Goal: Task Accomplishment & Management: Manage account settings

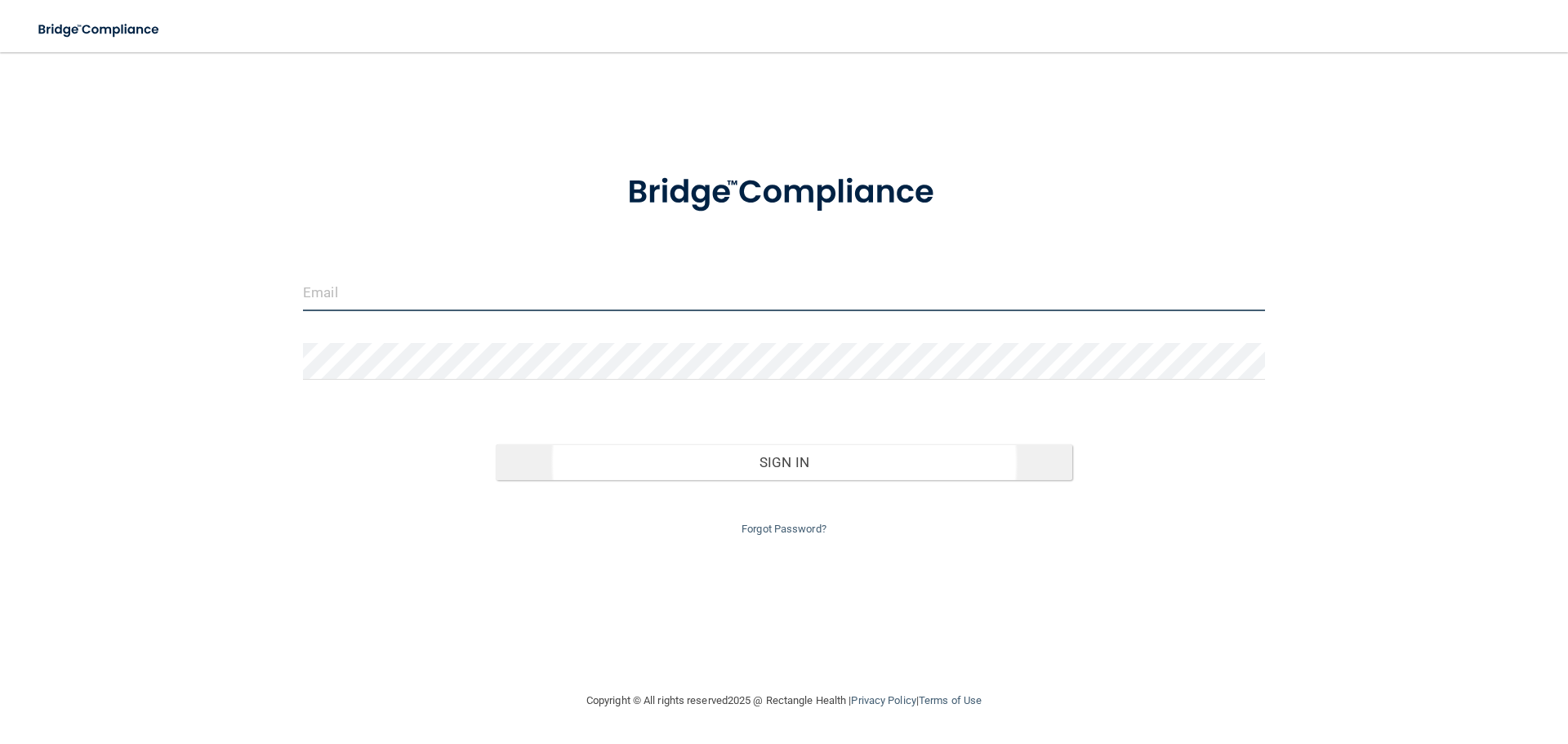
type input "[EMAIL_ADDRESS][DOMAIN_NAME]"
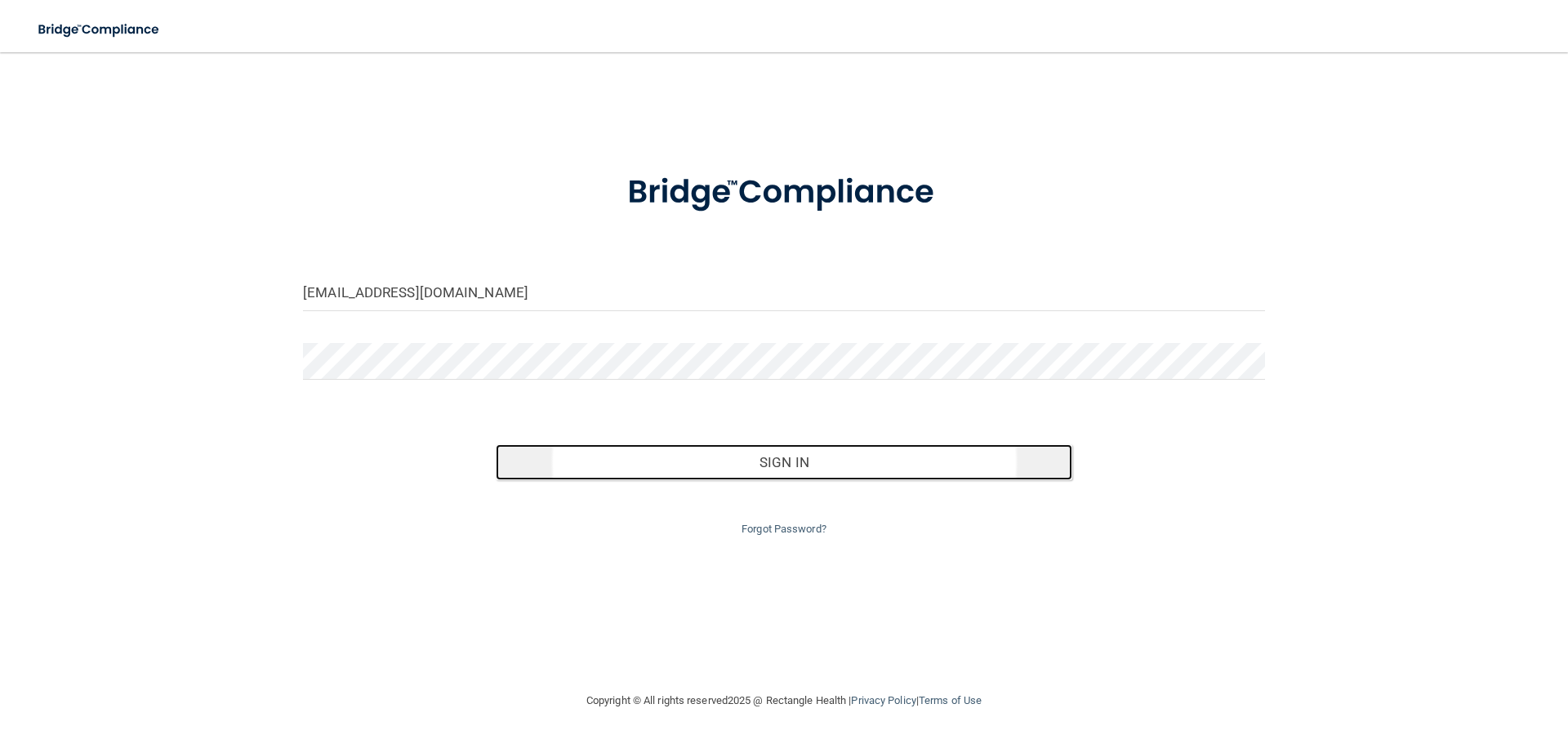
click at [788, 467] on button "Sign In" at bounding box center [784, 462] width 577 height 36
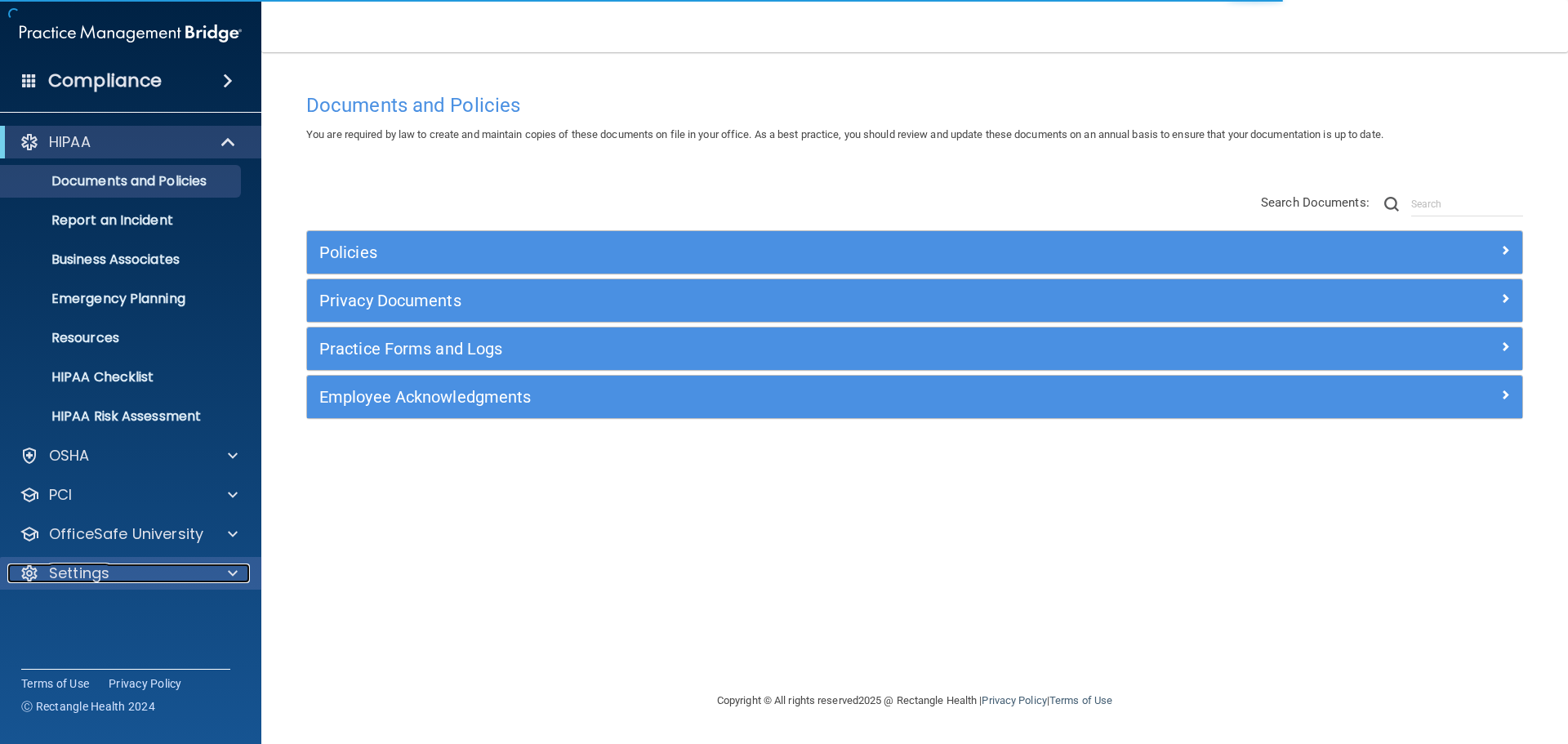
click at [100, 576] on p "Settings" at bounding box center [79, 574] width 60 height 20
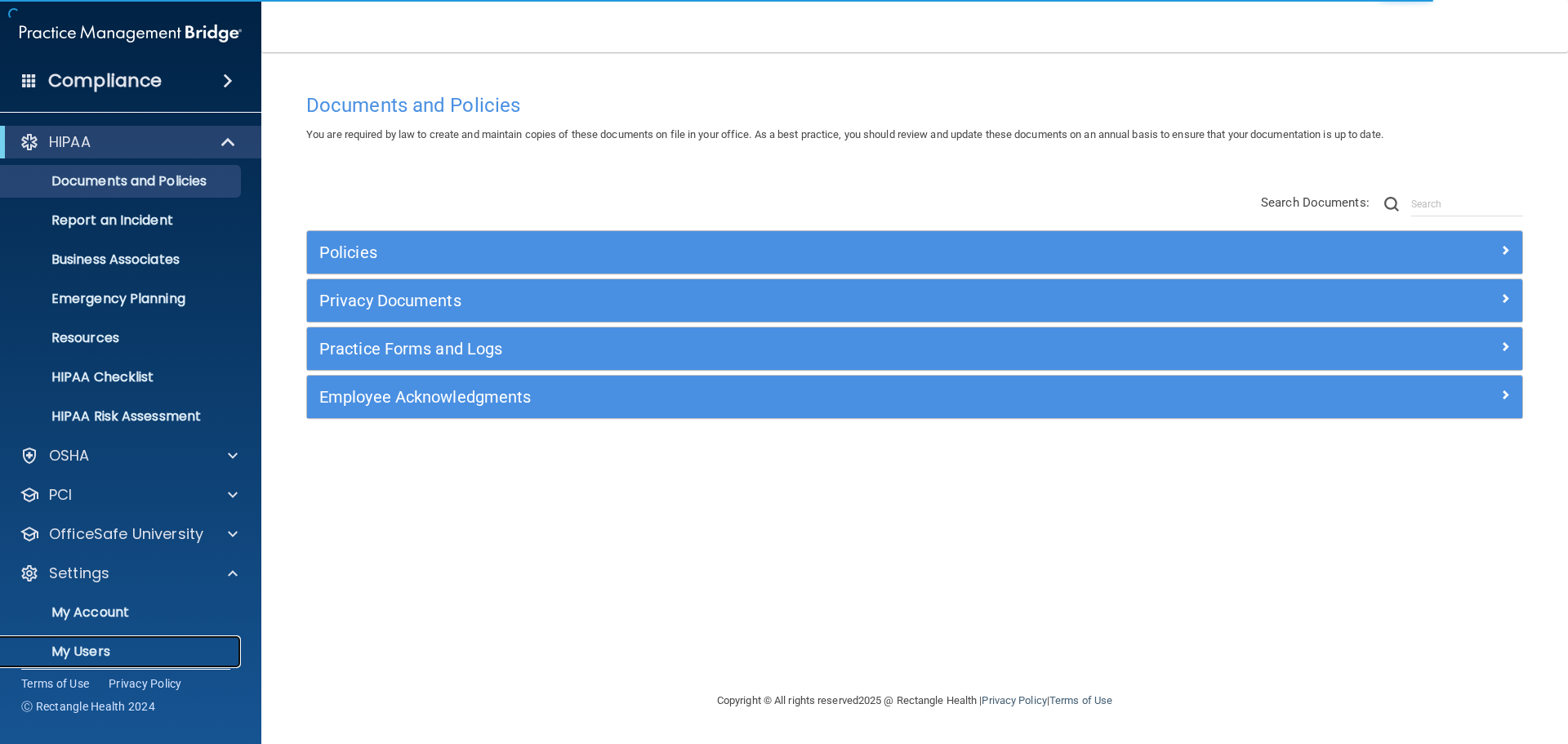
click at [92, 648] on p "My Users" at bounding box center [121, 652] width 223 height 16
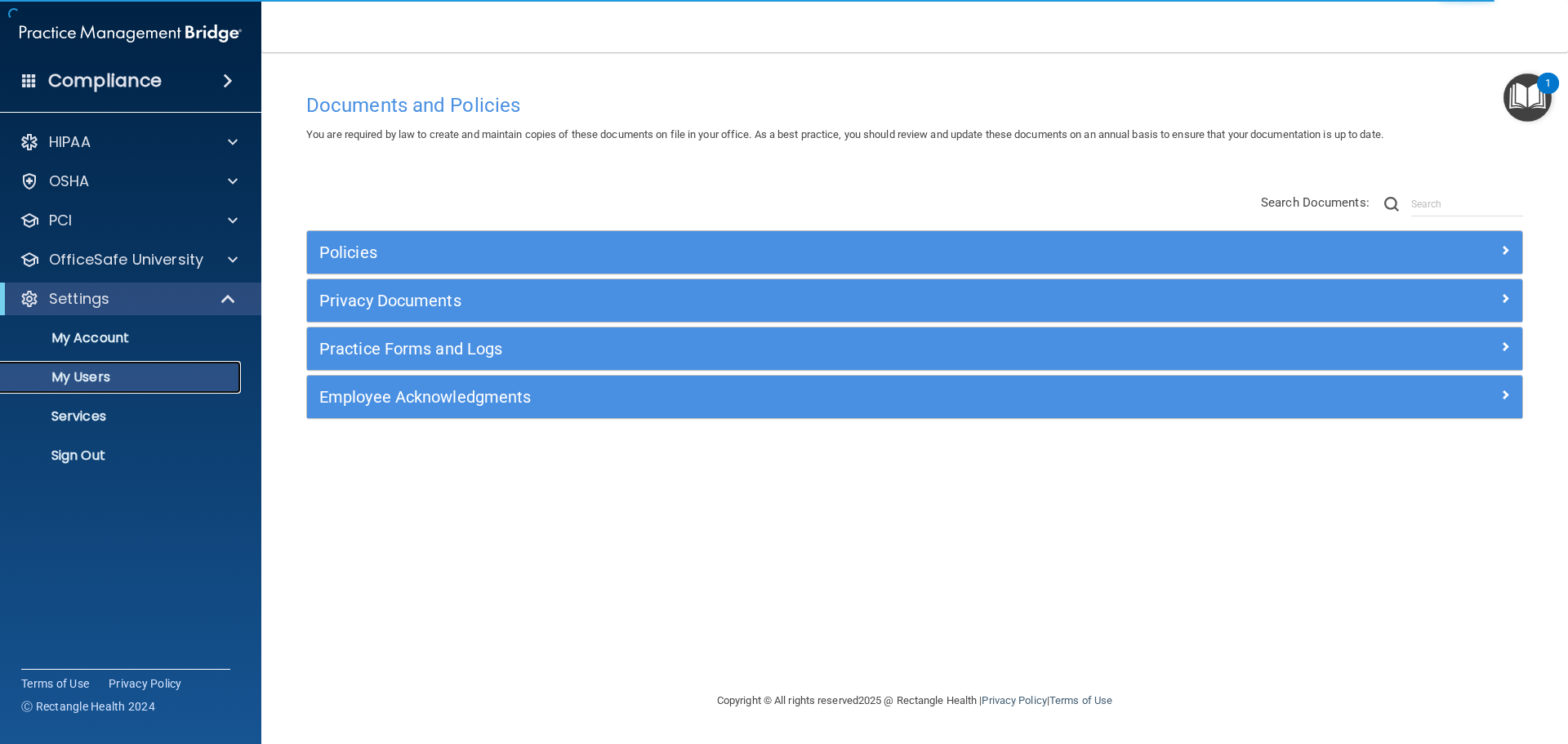
select select "20"
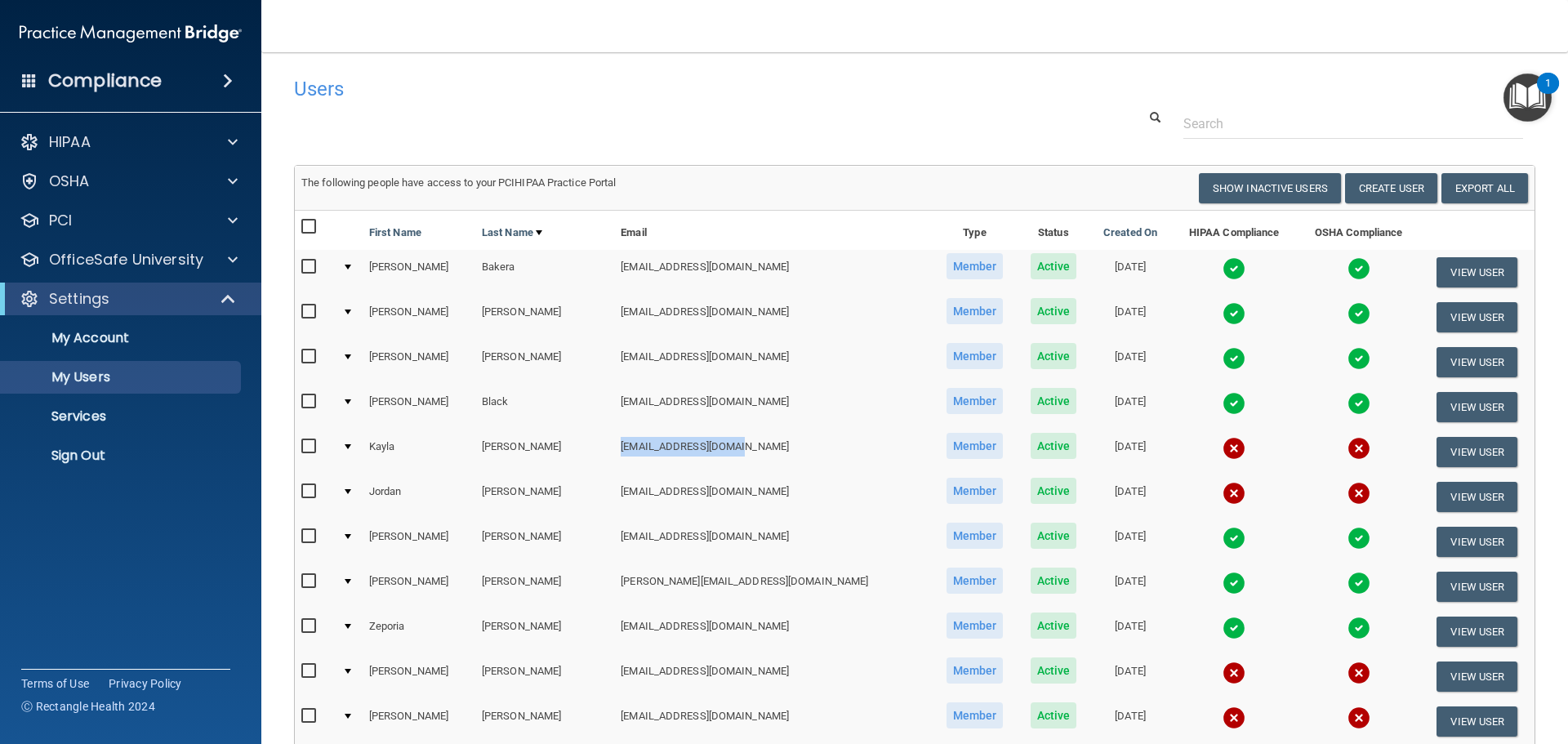
drag, startPoint x: 703, startPoint y: 449, endPoint x: 581, endPoint y: 449, distance: 122.0
click at [614, 449] on td "[EMAIL_ADDRESS][DOMAIN_NAME]" at bounding box center [773, 452] width 318 height 45
copy td "[EMAIL_ADDRESS][DOMAIN_NAME]"
click at [1440, 452] on button "View User" at bounding box center [1477, 452] width 81 height 30
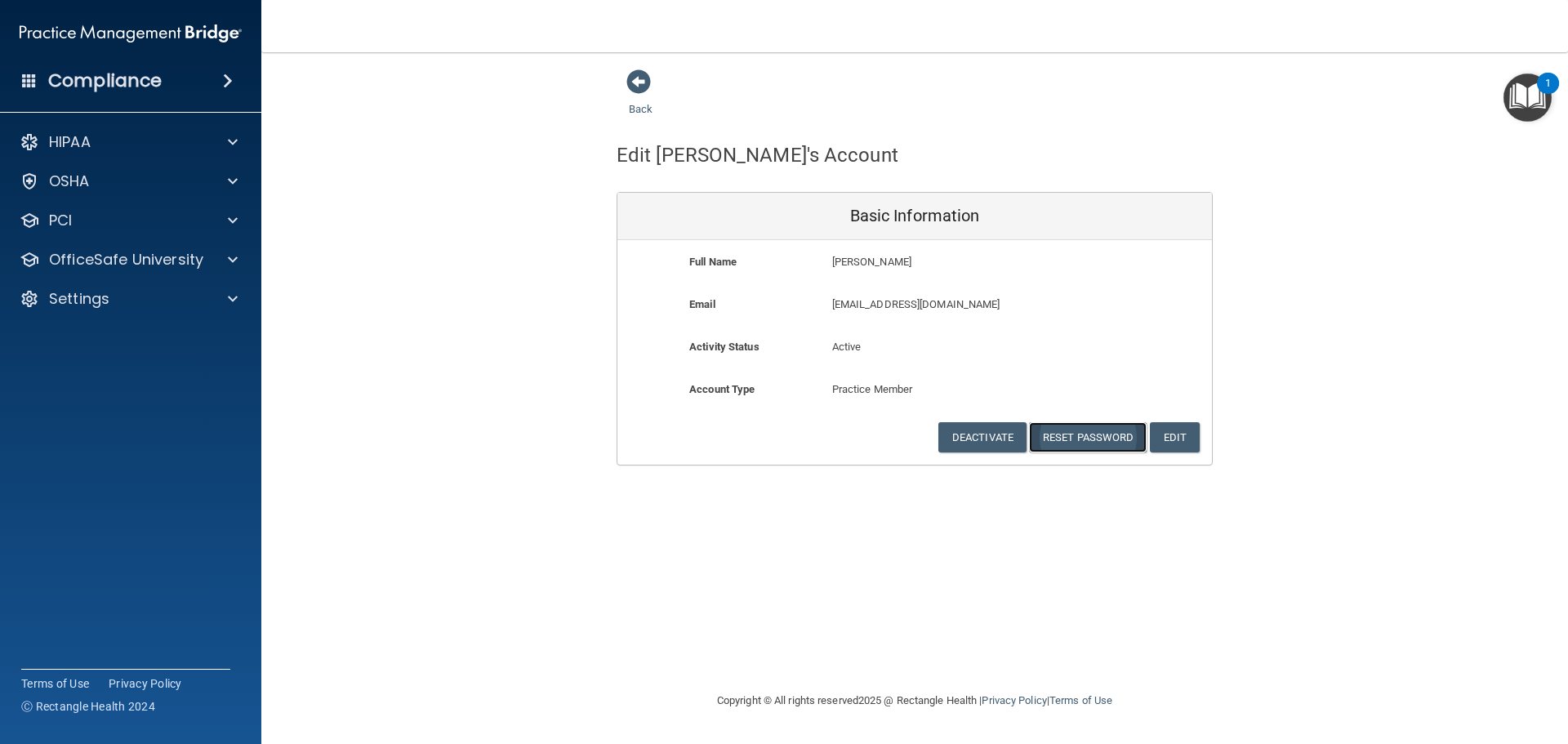
click at [1092, 436] on button "Reset Password" at bounding box center [1088, 437] width 118 height 30
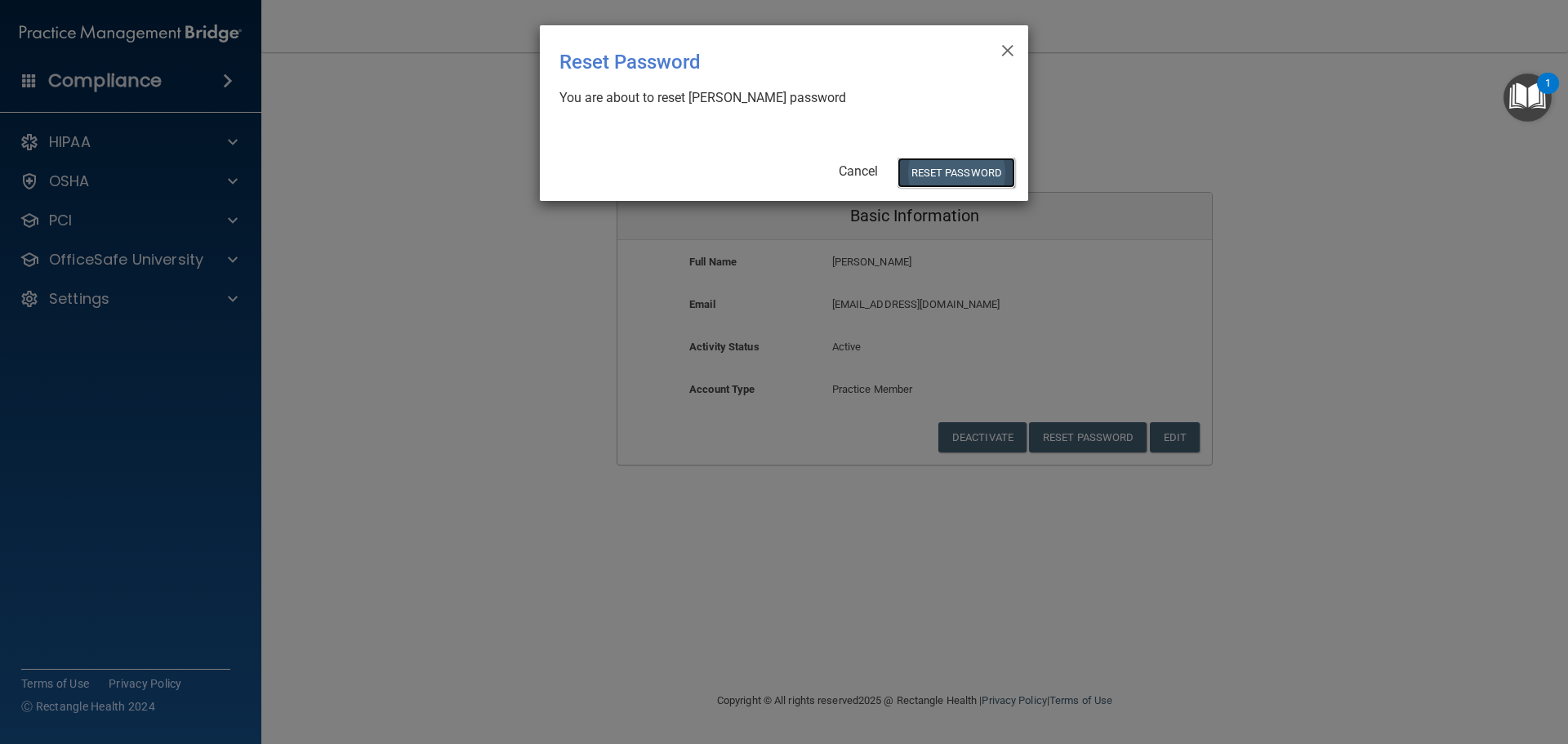
click at [964, 170] on button "Reset Password" at bounding box center [956, 172] width 118 height 30
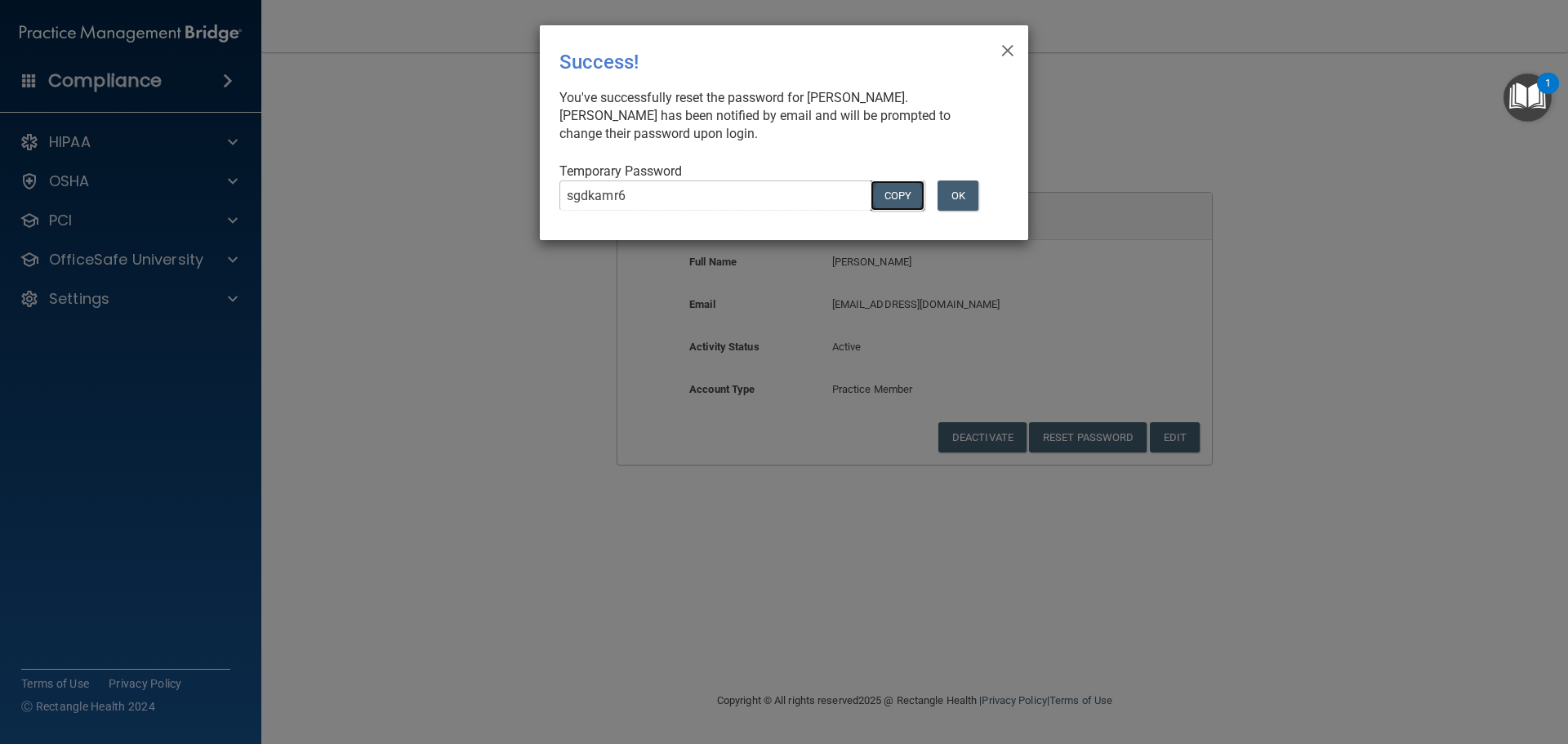
click at [905, 203] on button "COPY" at bounding box center [897, 195] width 54 height 30
click at [962, 197] on button "OK" at bounding box center [957, 195] width 40 height 30
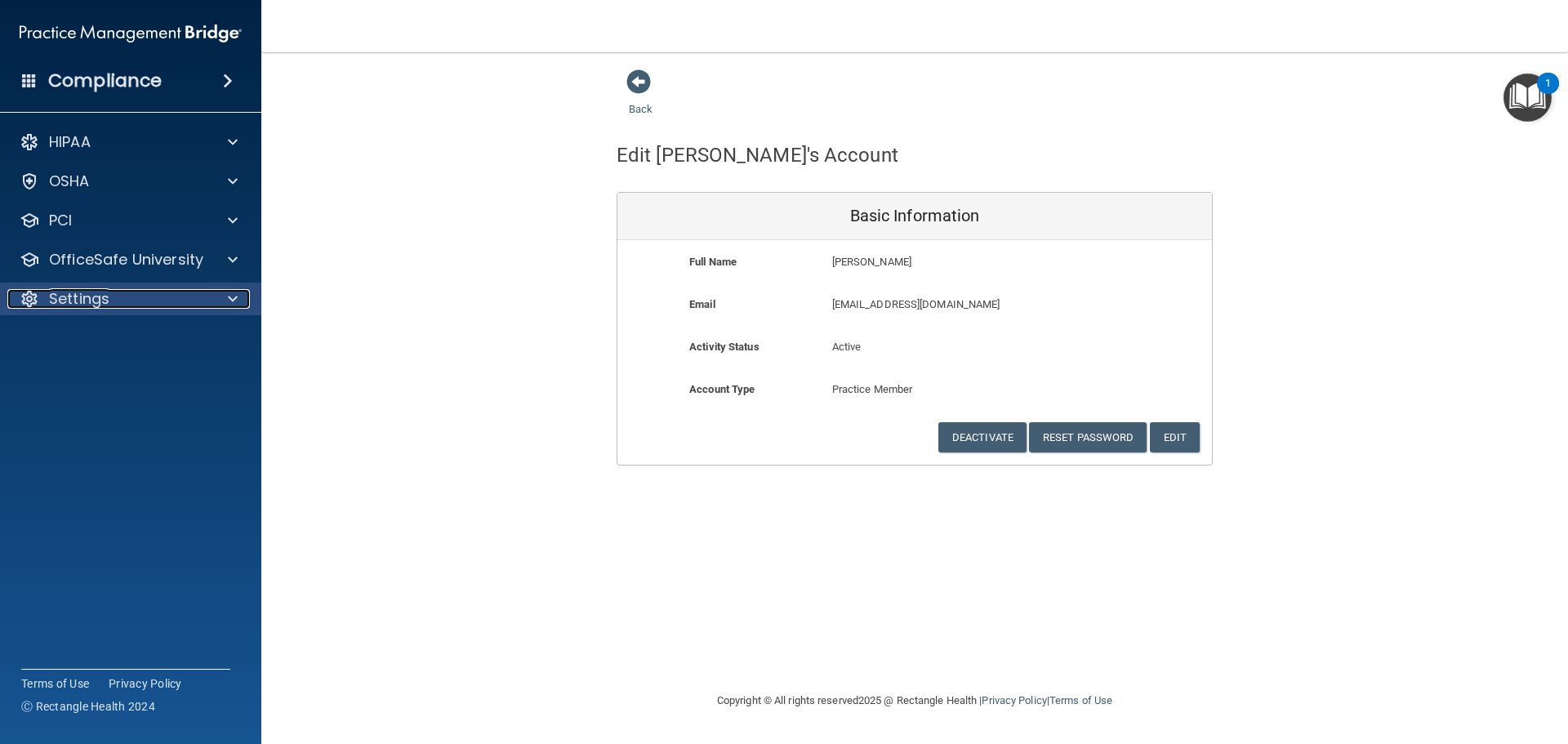
click at [99, 303] on p "Settings" at bounding box center [79, 299] width 60 height 20
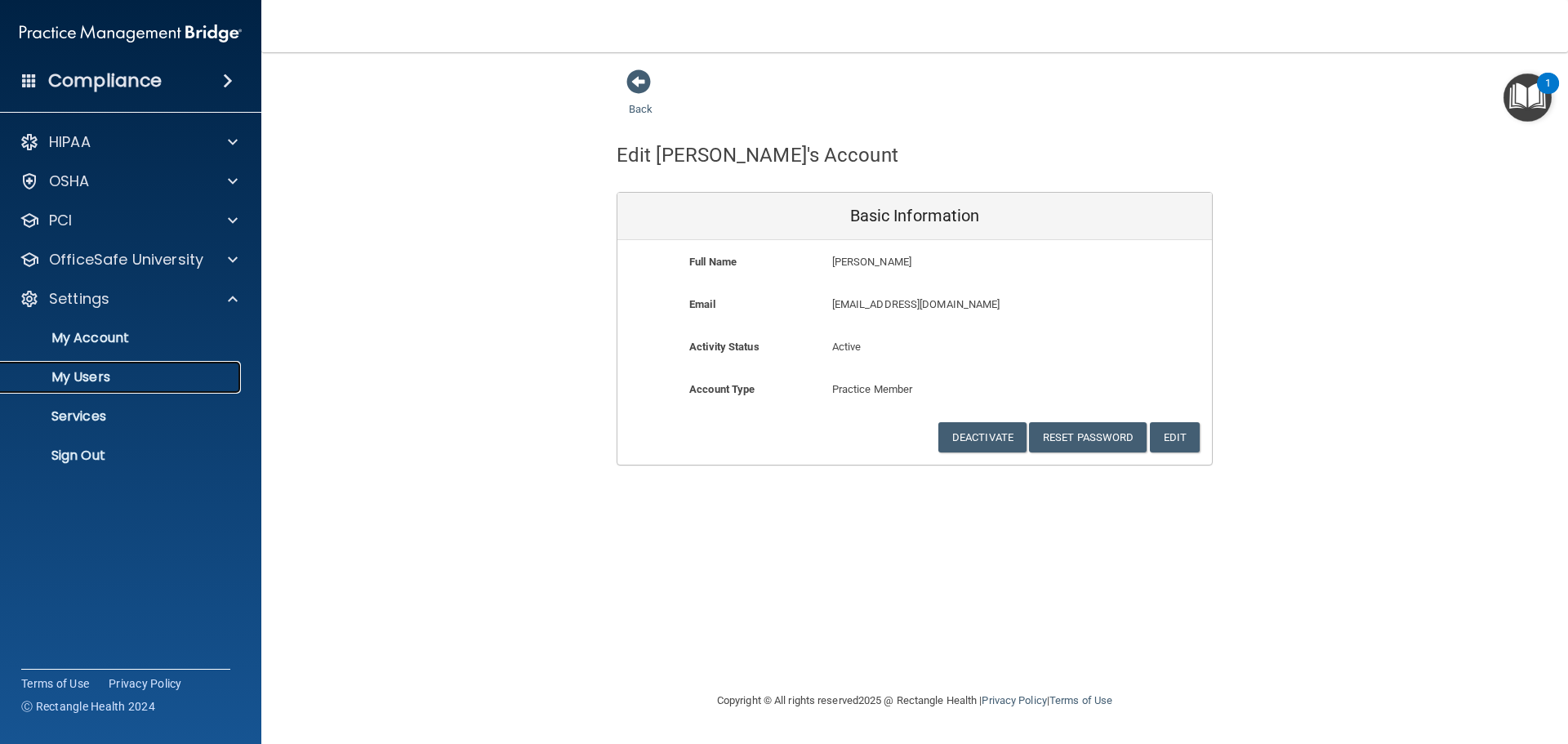
click at [80, 378] on p "My Users" at bounding box center [121, 377] width 223 height 16
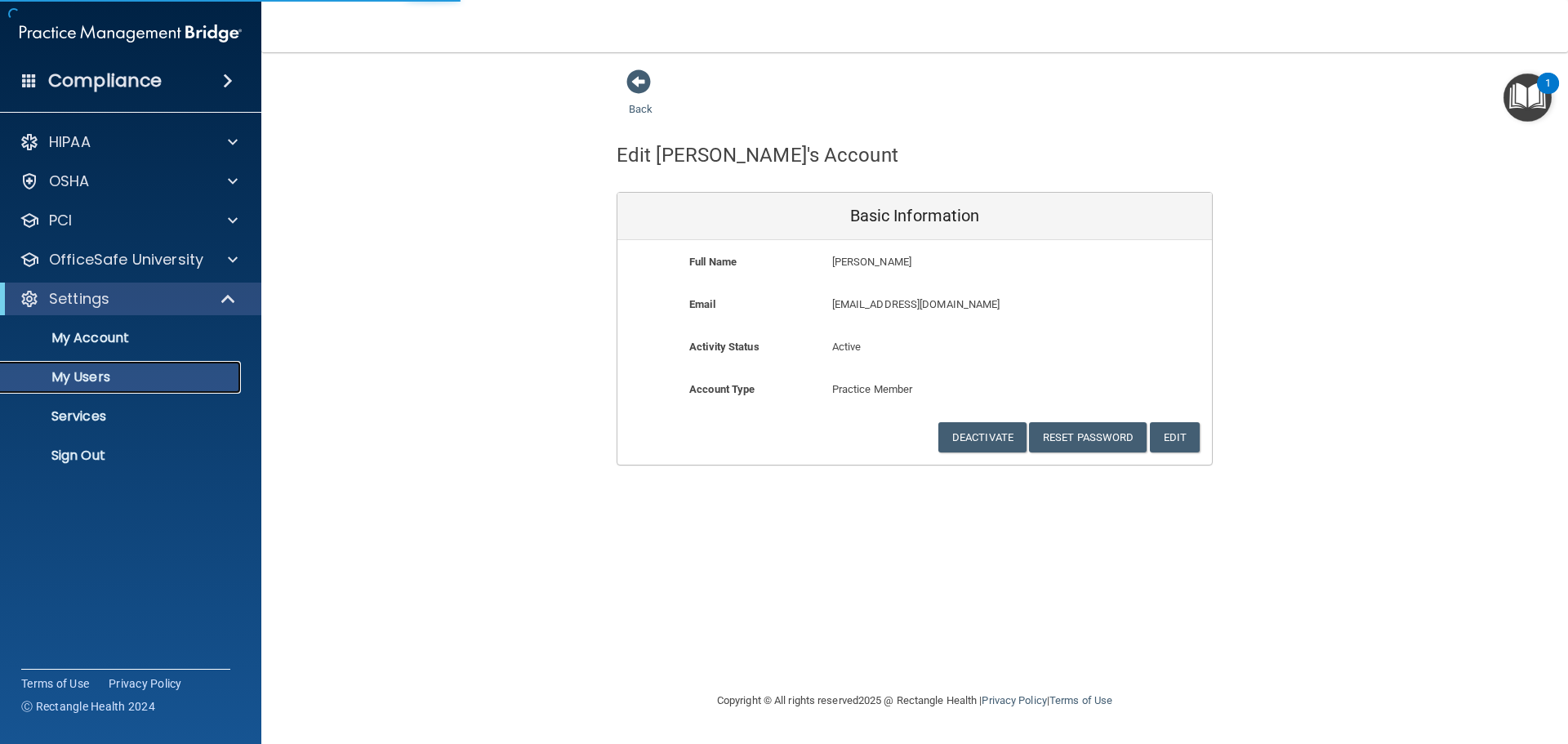
select select "20"
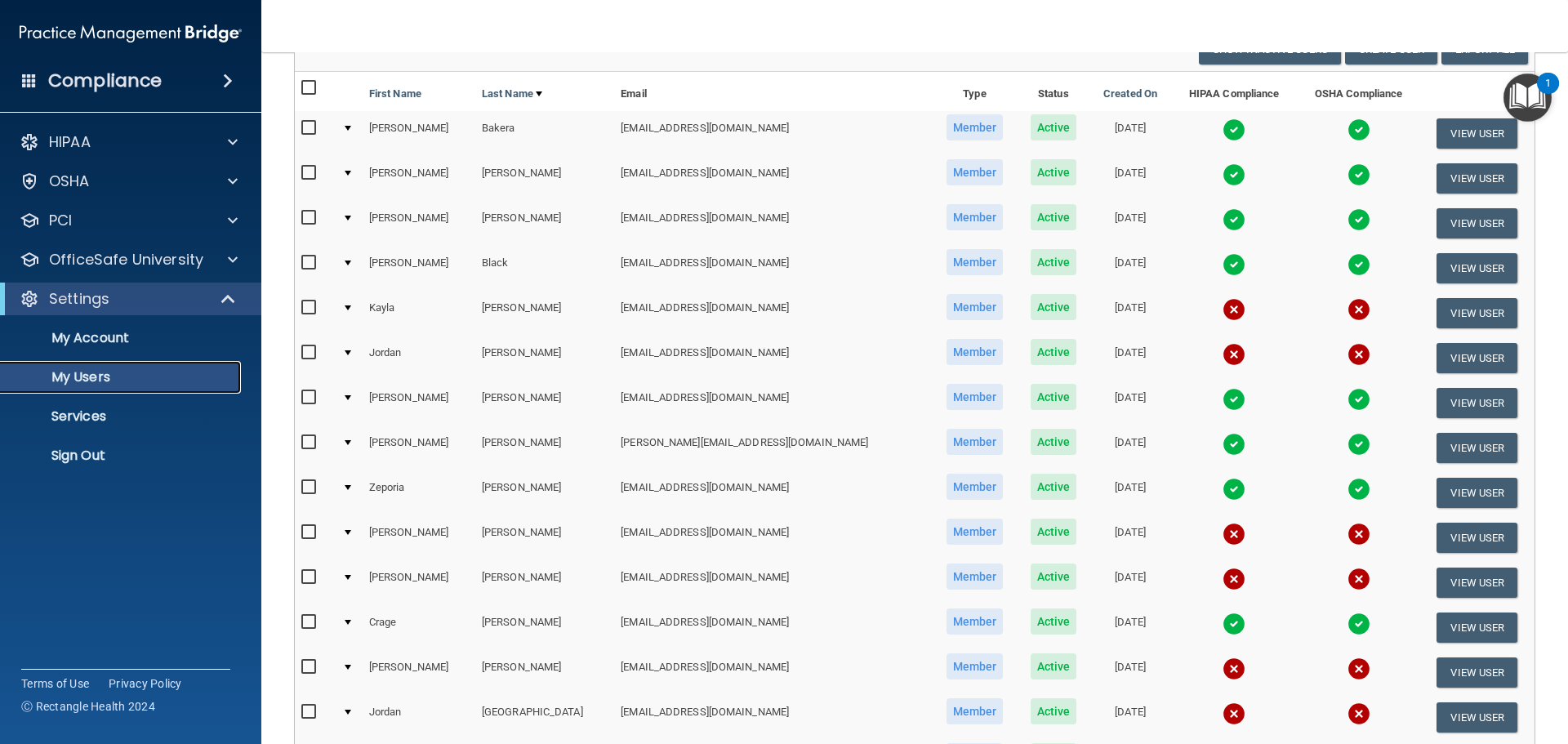
scroll to position [164, 0]
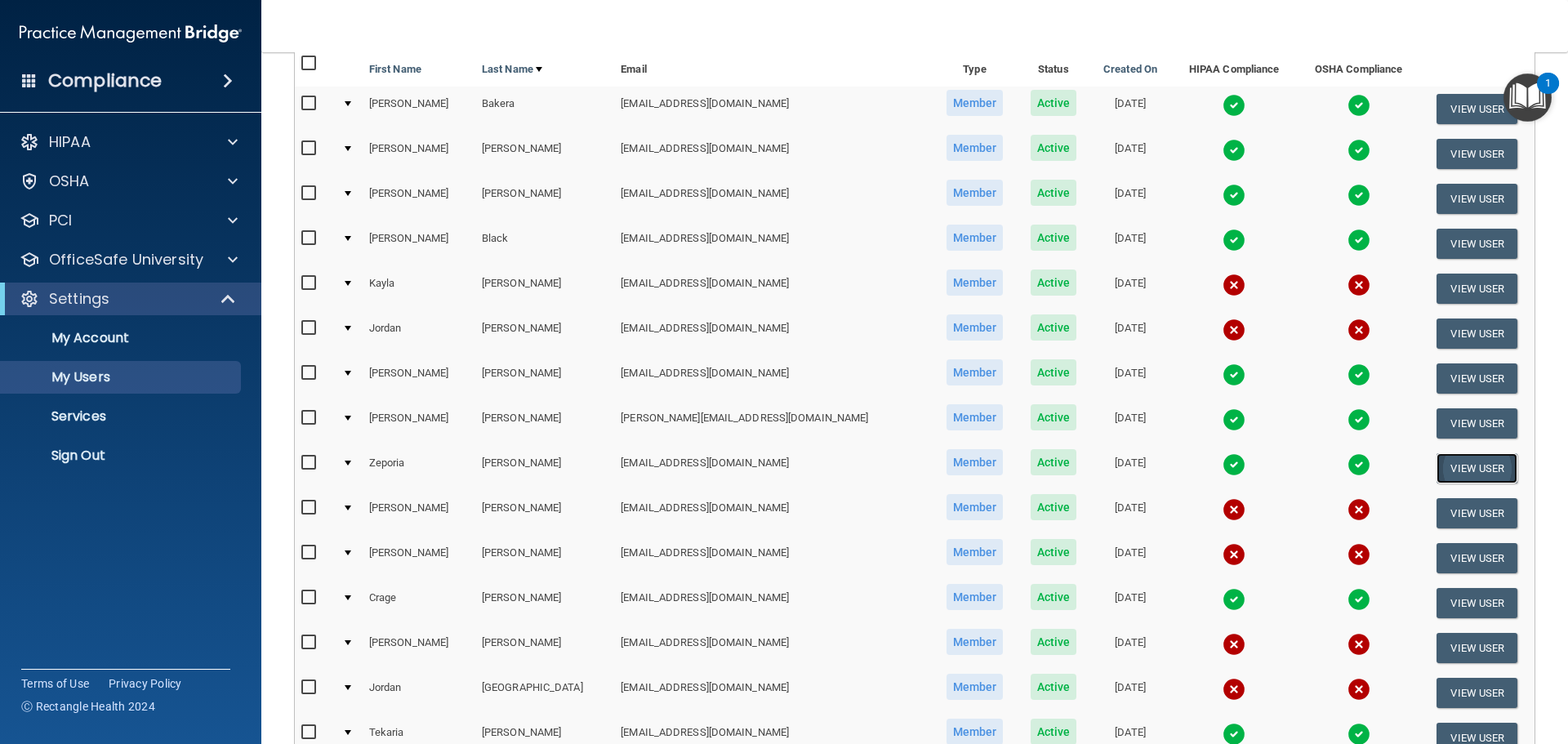
click at [1474, 465] on button "View User" at bounding box center [1477, 468] width 81 height 30
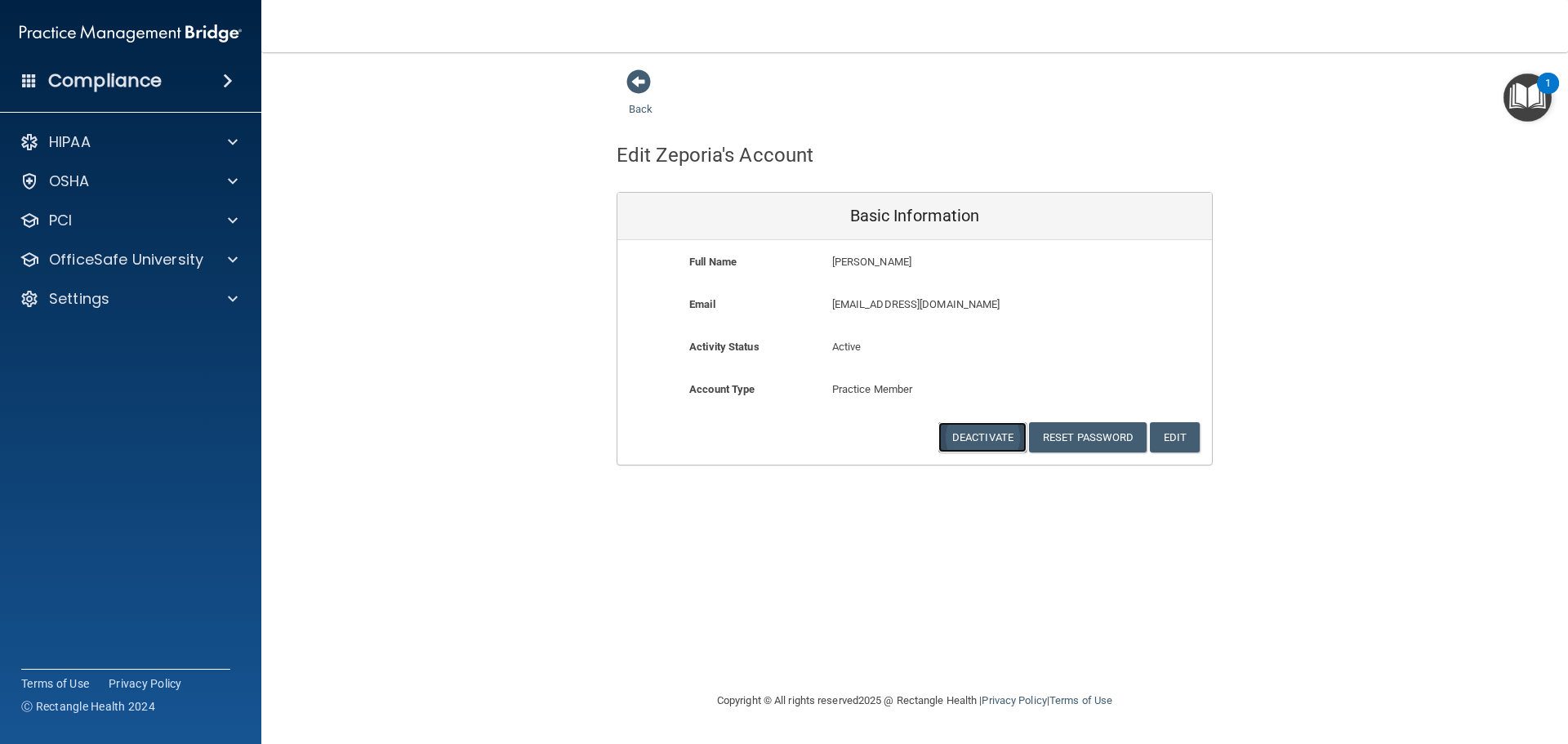
click at [1002, 439] on button "Deactivate" at bounding box center [982, 437] width 88 height 30
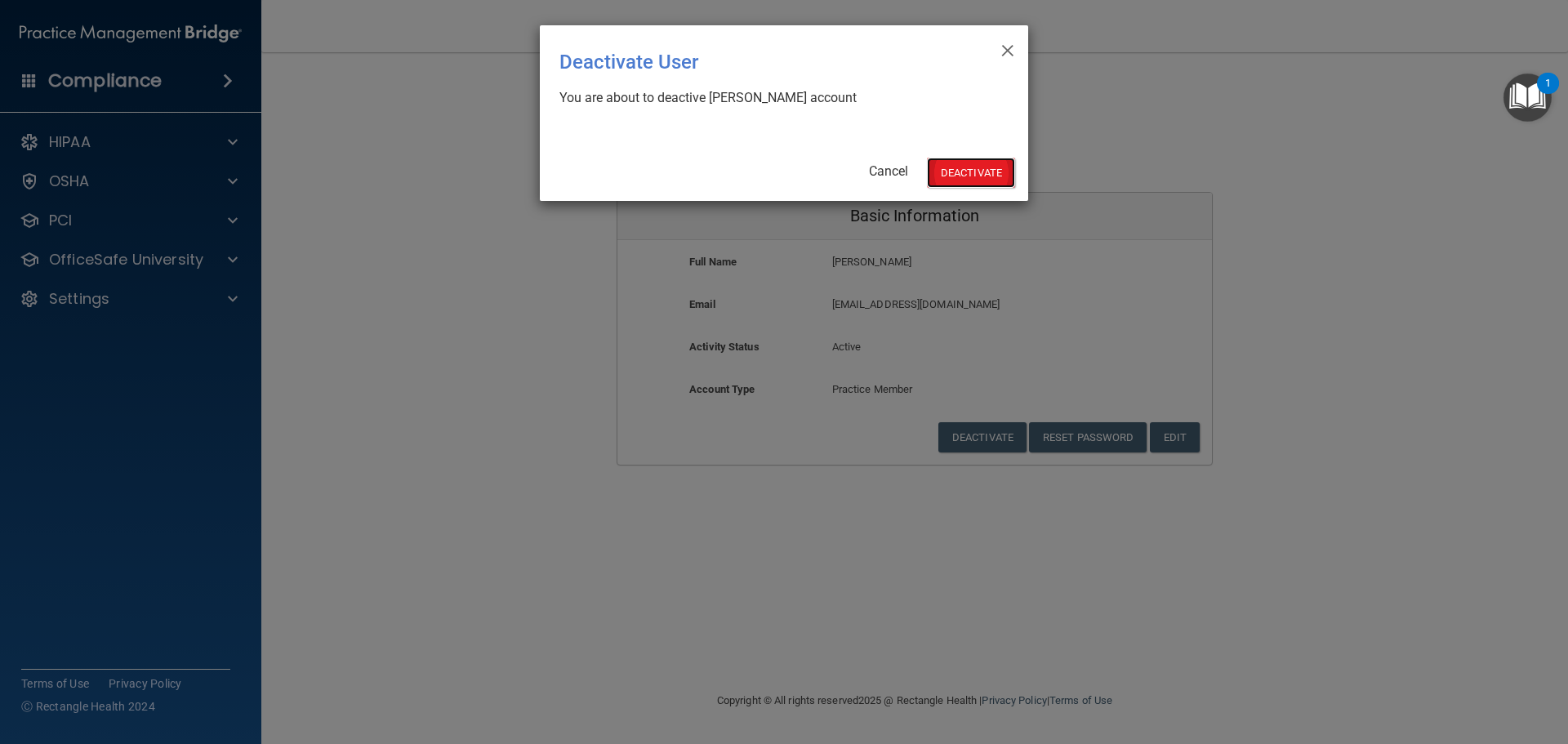
click at [966, 170] on button "Deactivate" at bounding box center [971, 172] width 88 height 30
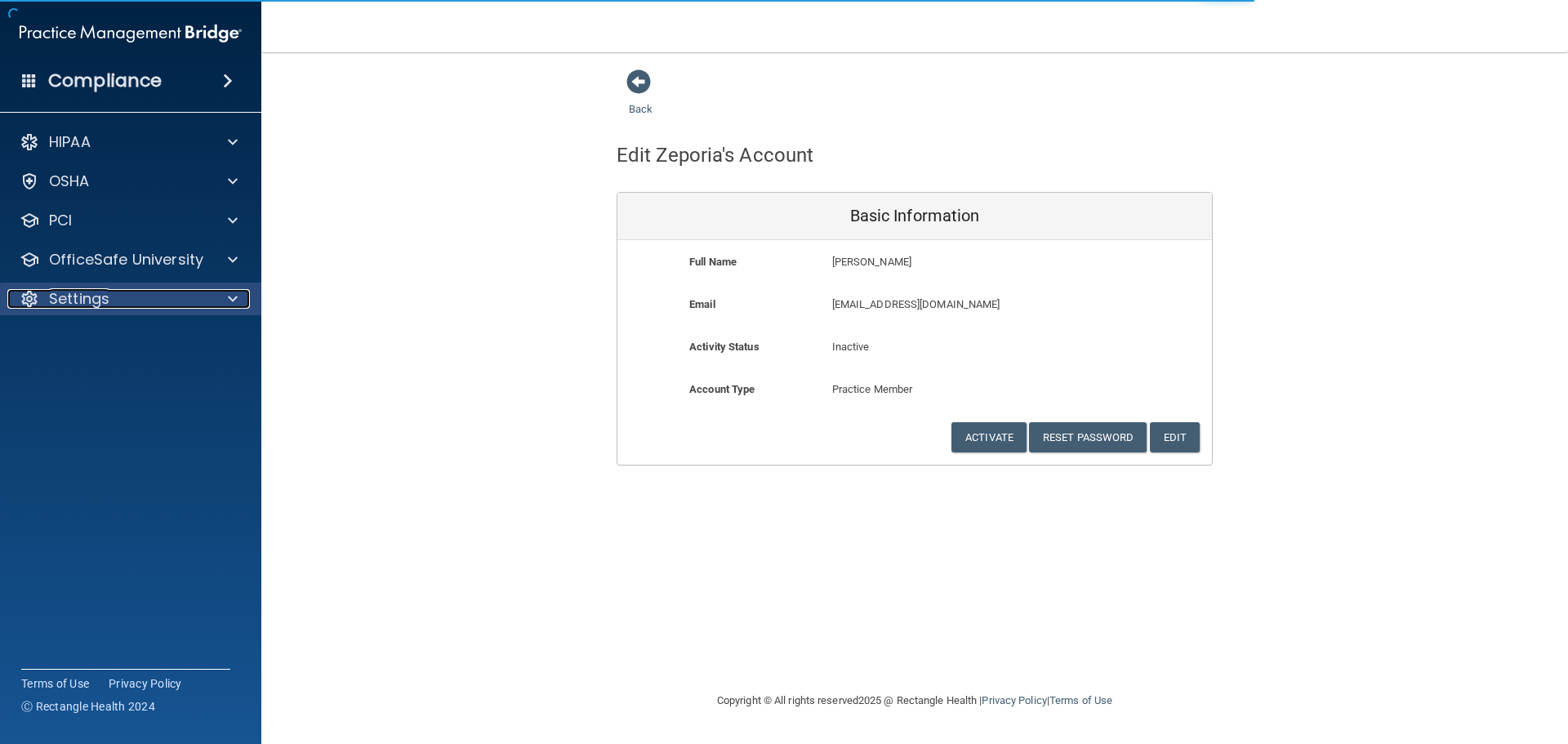
click at [83, 299] on p "Settings" at bounding box center [79, 299] width 60 height 20
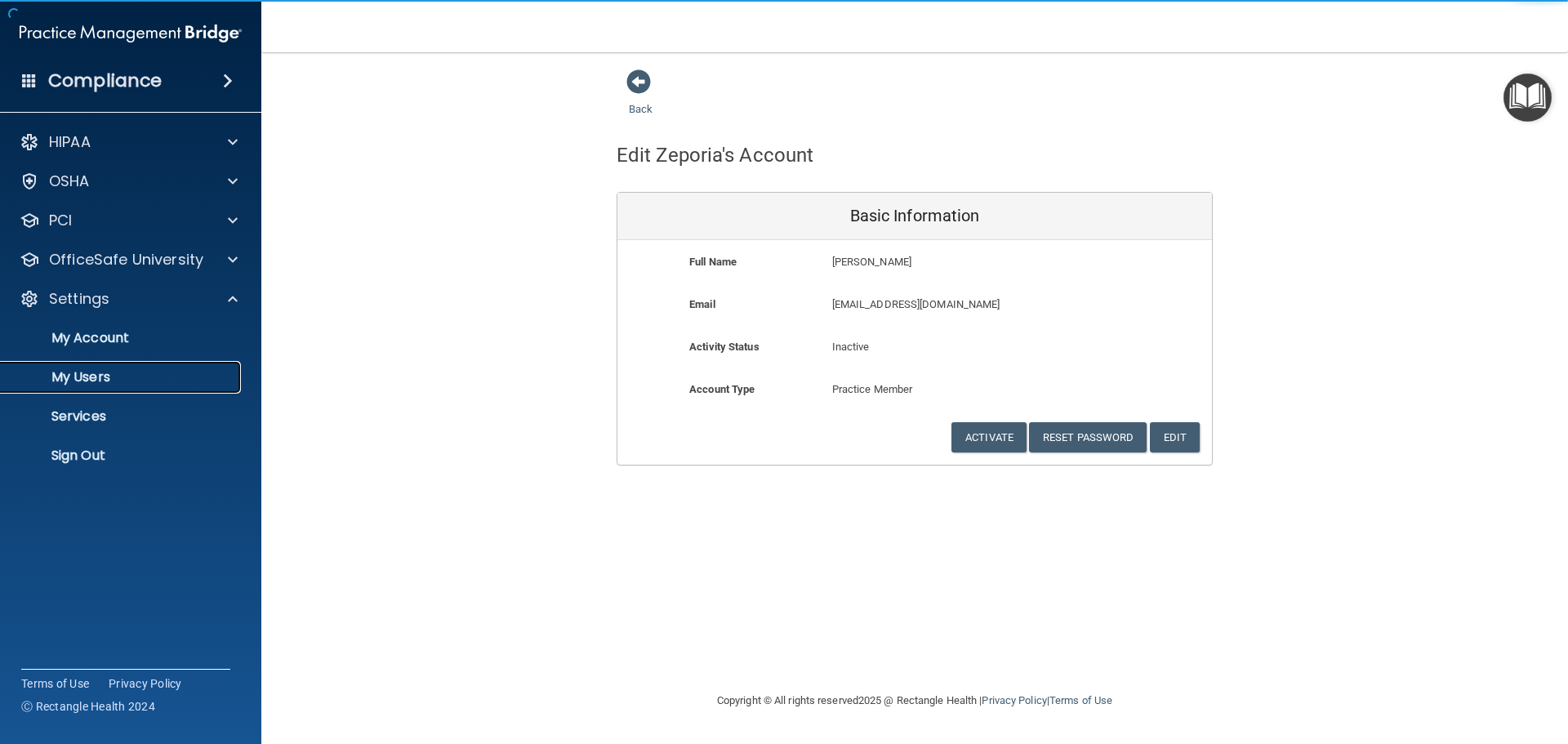
click at [86, 375] on p "My Users" at bounding box center [121, 377] width 223 height 16
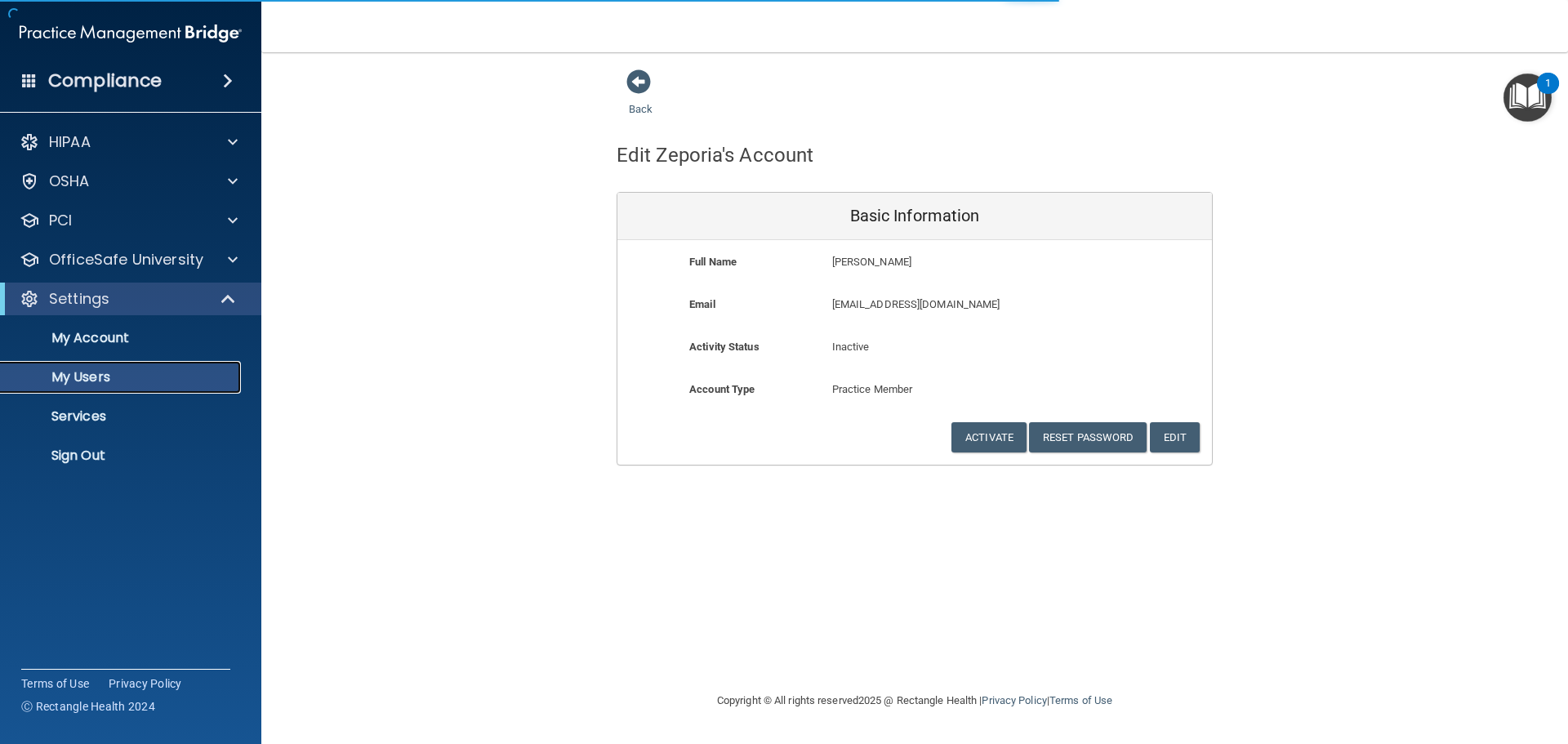
select select "20"
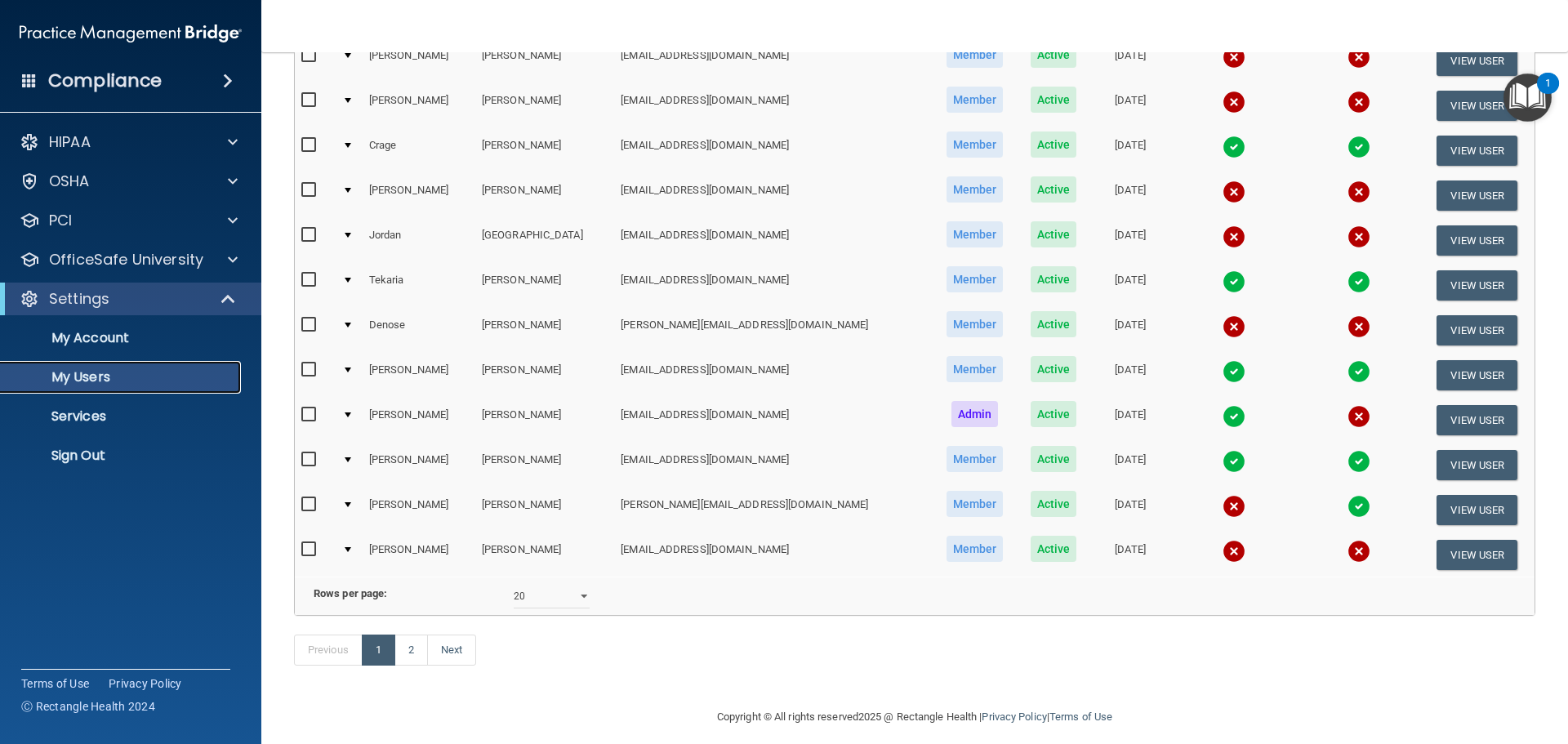
scroll to position [572, 0]
click at [1444, 551] on button "View User" at bounding box center [1477, 554] width 81 height 30
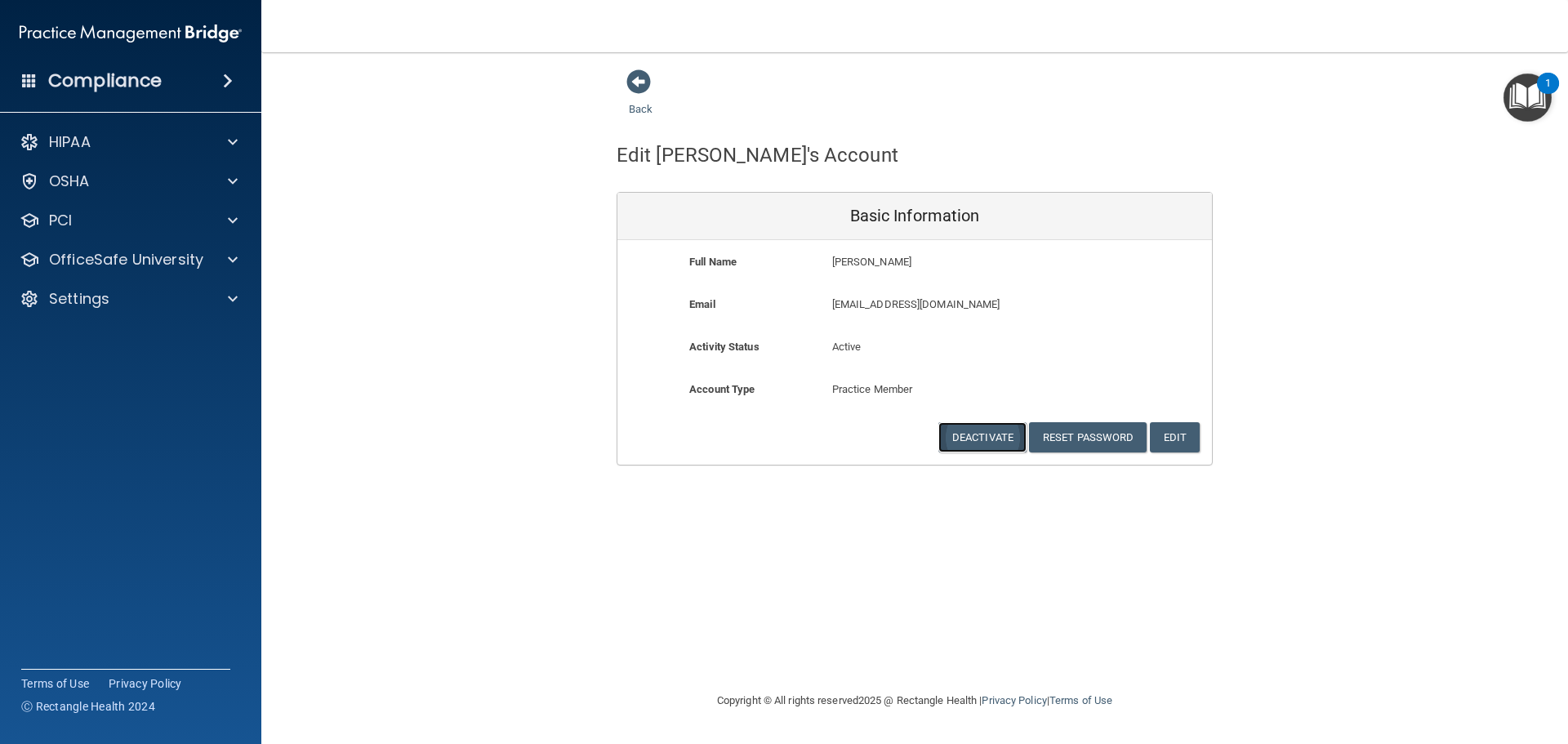
click at [995, 437] on button "Deactivate" at bounding box center [982, 437] width 88 height 30
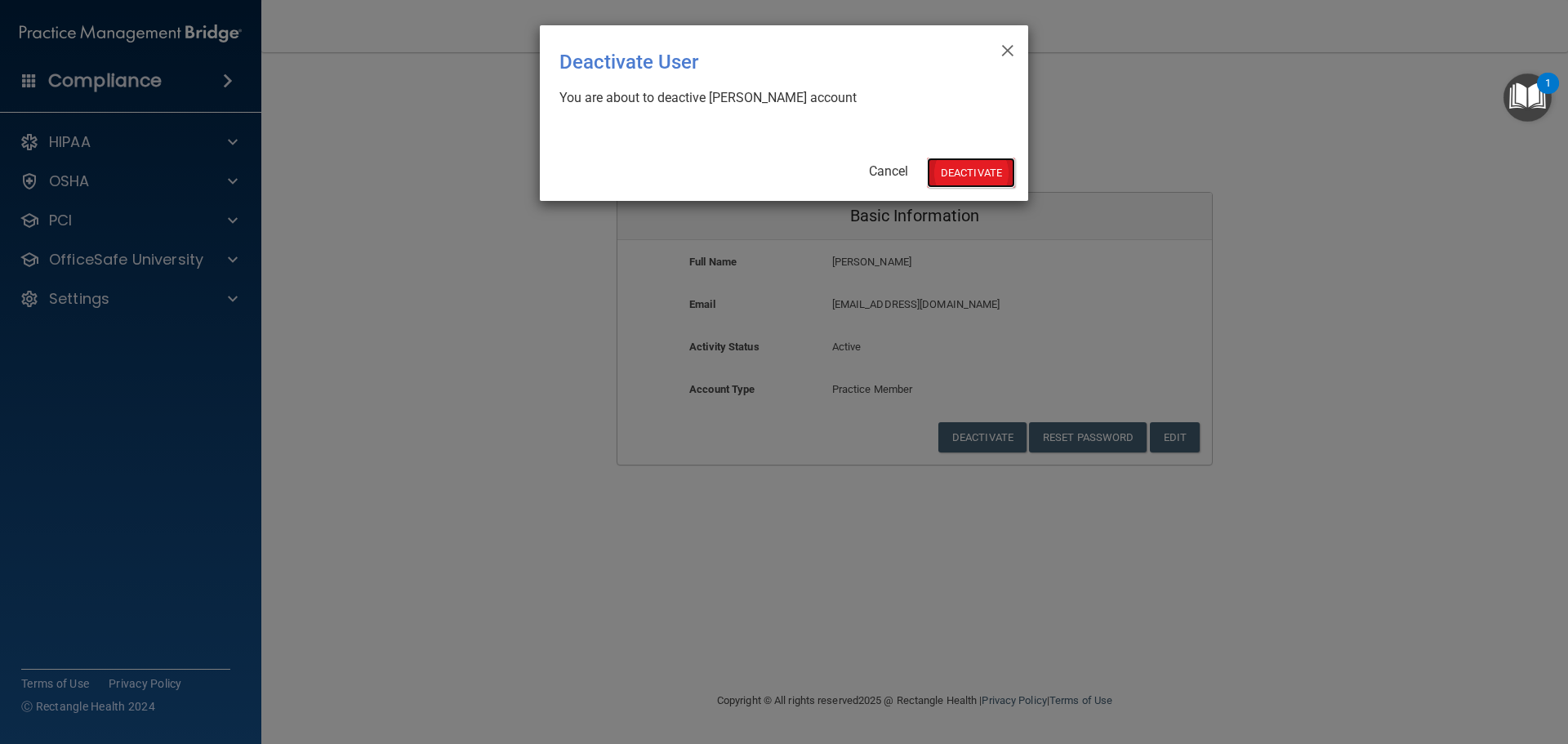
click at [961, 168] on button "Deactivate" at bounding box center [971, 172] width 88 height 30
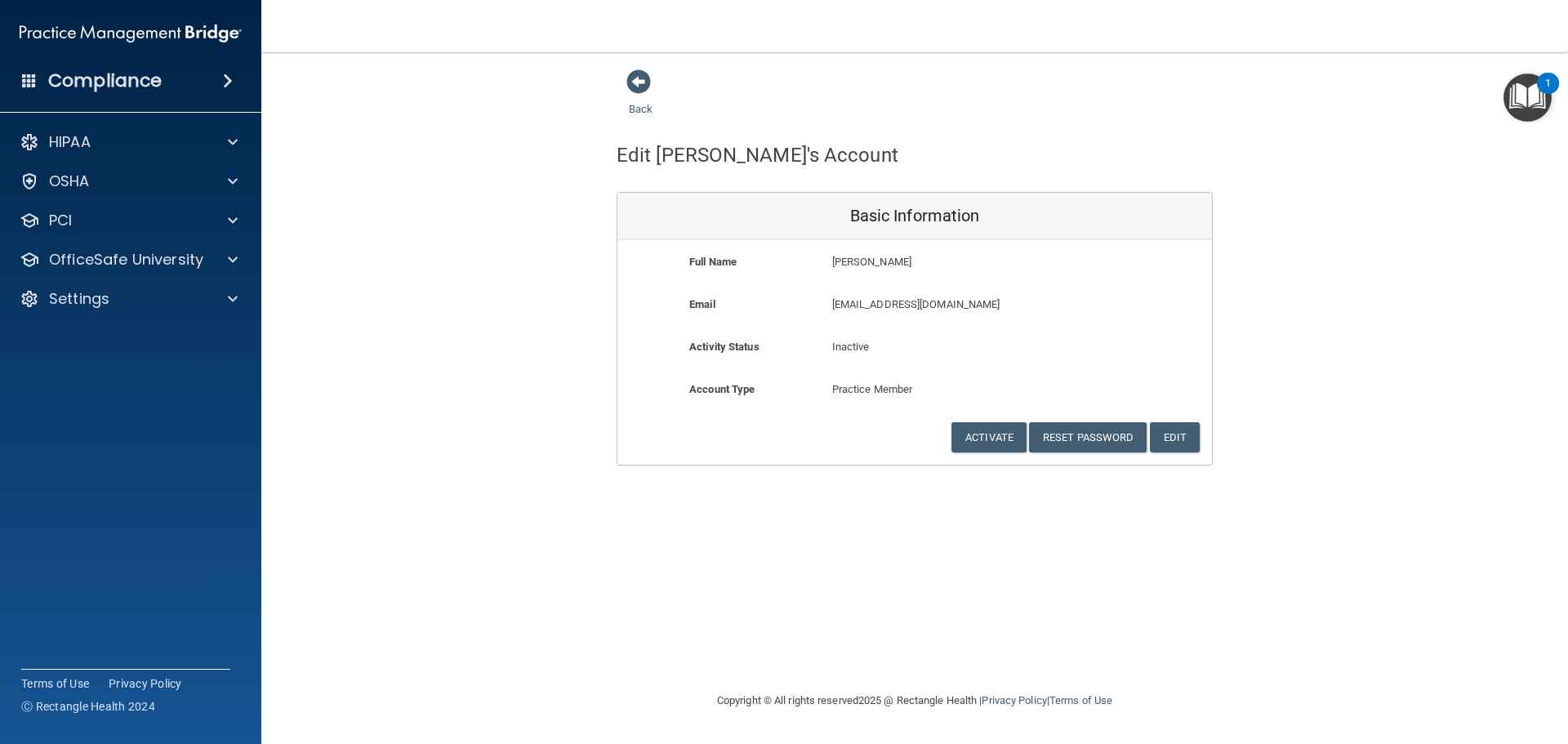
drag, startPoint x: 134, startPoint y: 390, endPoint x: 135, endPoint y: 381, distance: 9.1
click at [134, 383] on accordion "HIPAA Documents and Policies Report an Incident Business Associates Emergency P…" at bounding box center [131, 326] width 262 height 413
click at [240, 292] on div at bounding box center [230, 299] width 40 height 20
click at [88, 373] on p "My Users" at bounding box center [121, 377] width 223 height 16
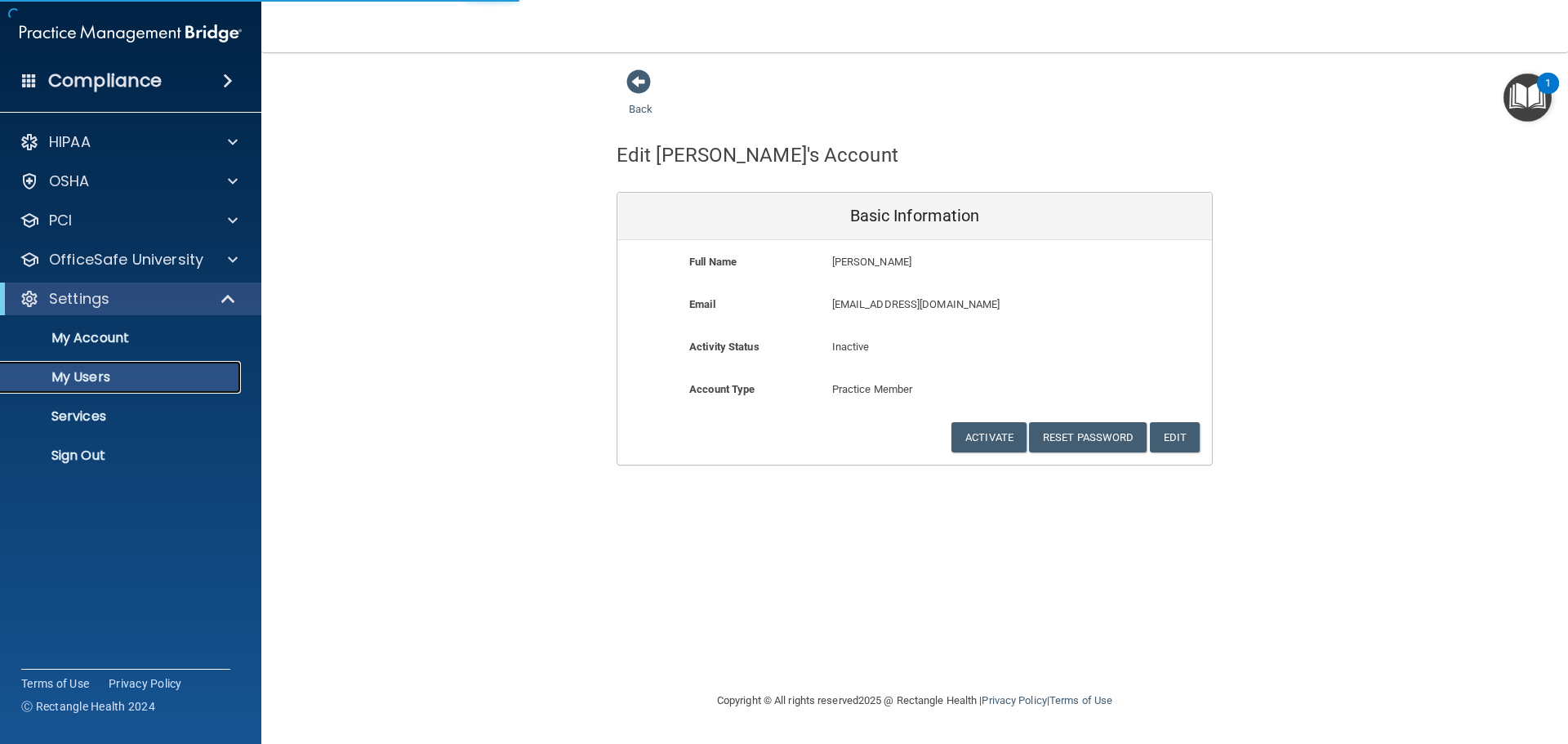
select select "20"
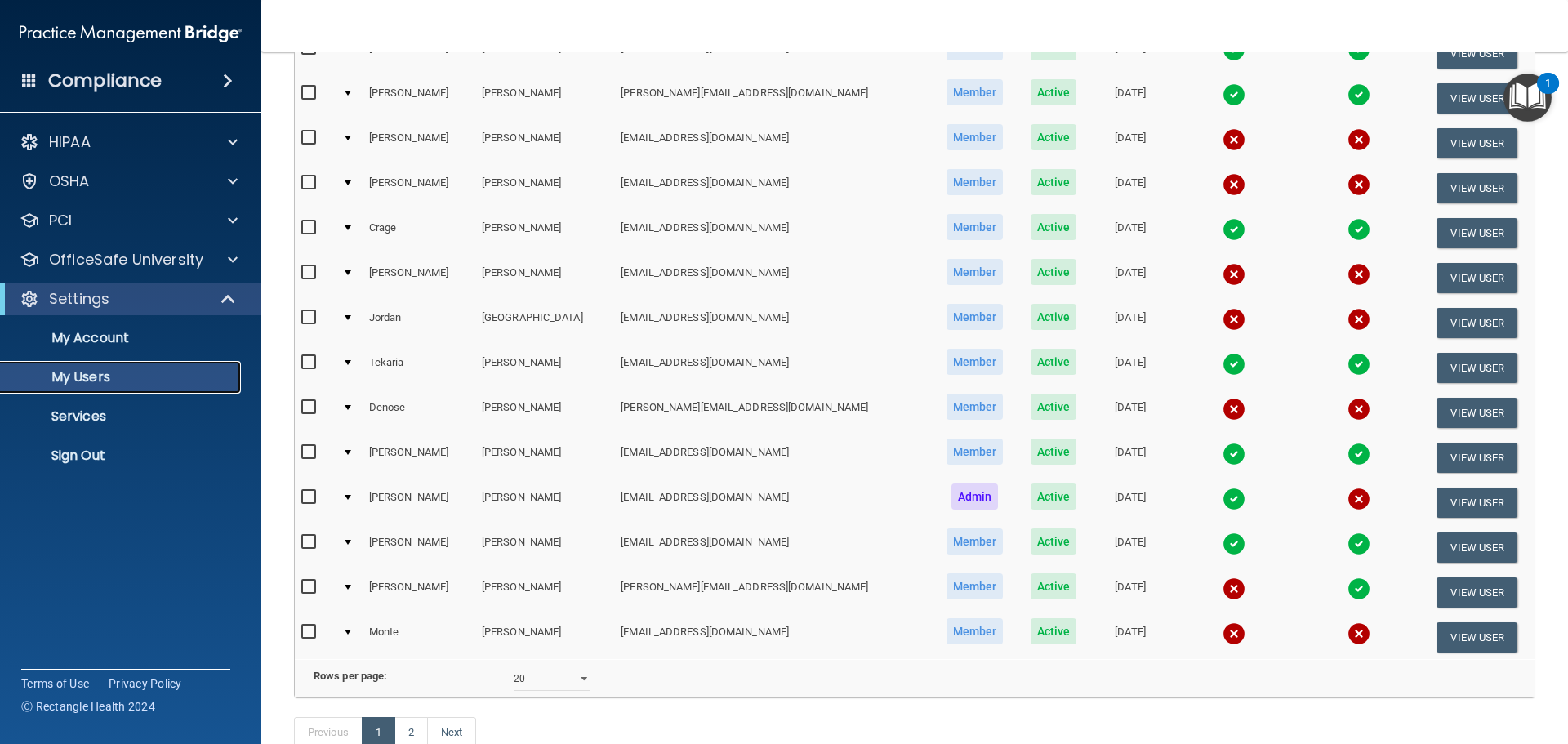
scroll to position [490, 0]
